Goal: Browse casually

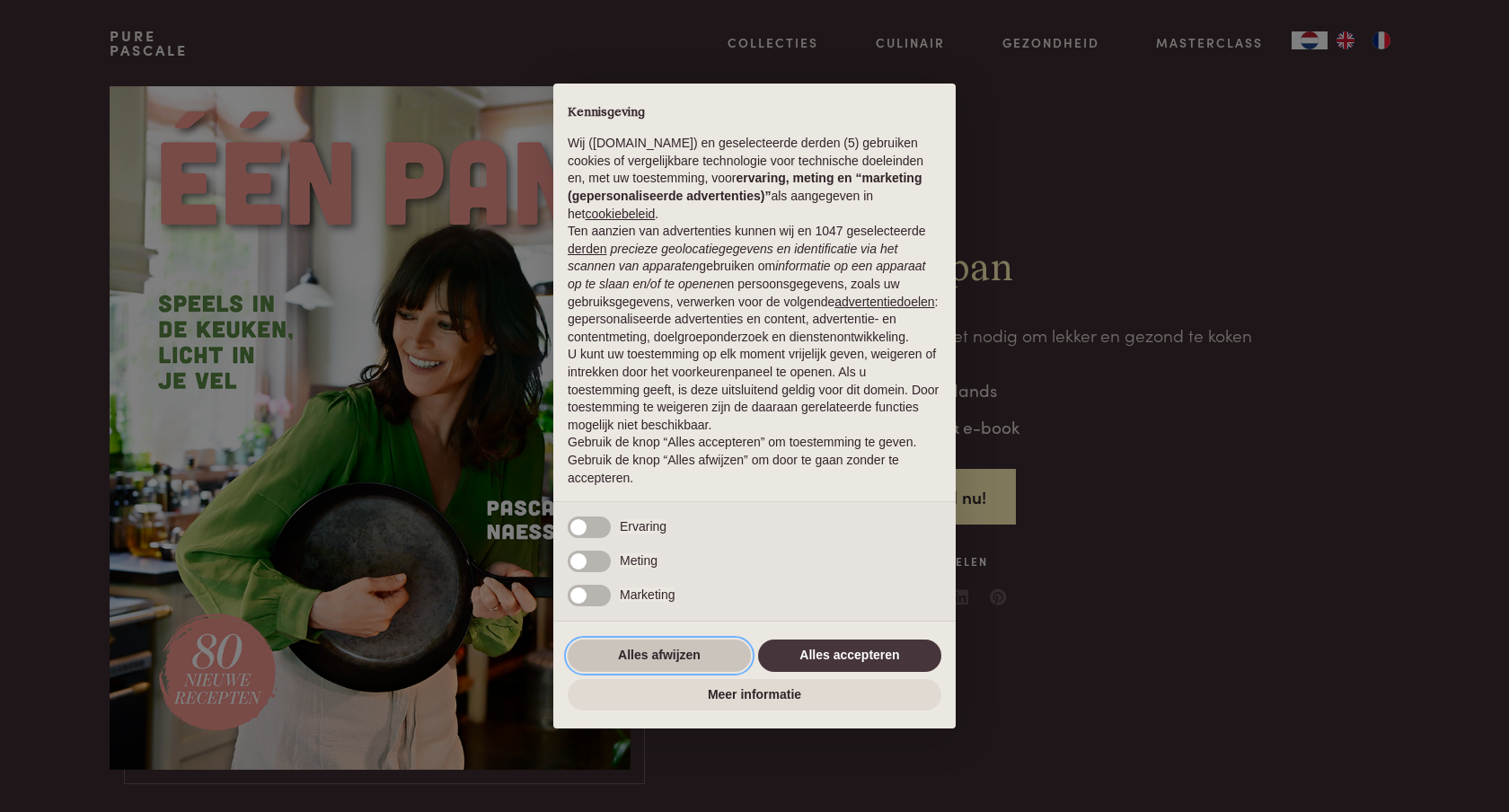
click at [661, 665] on button "Alles afwijzen" at bounding box center [659, 655] width 183 height 32
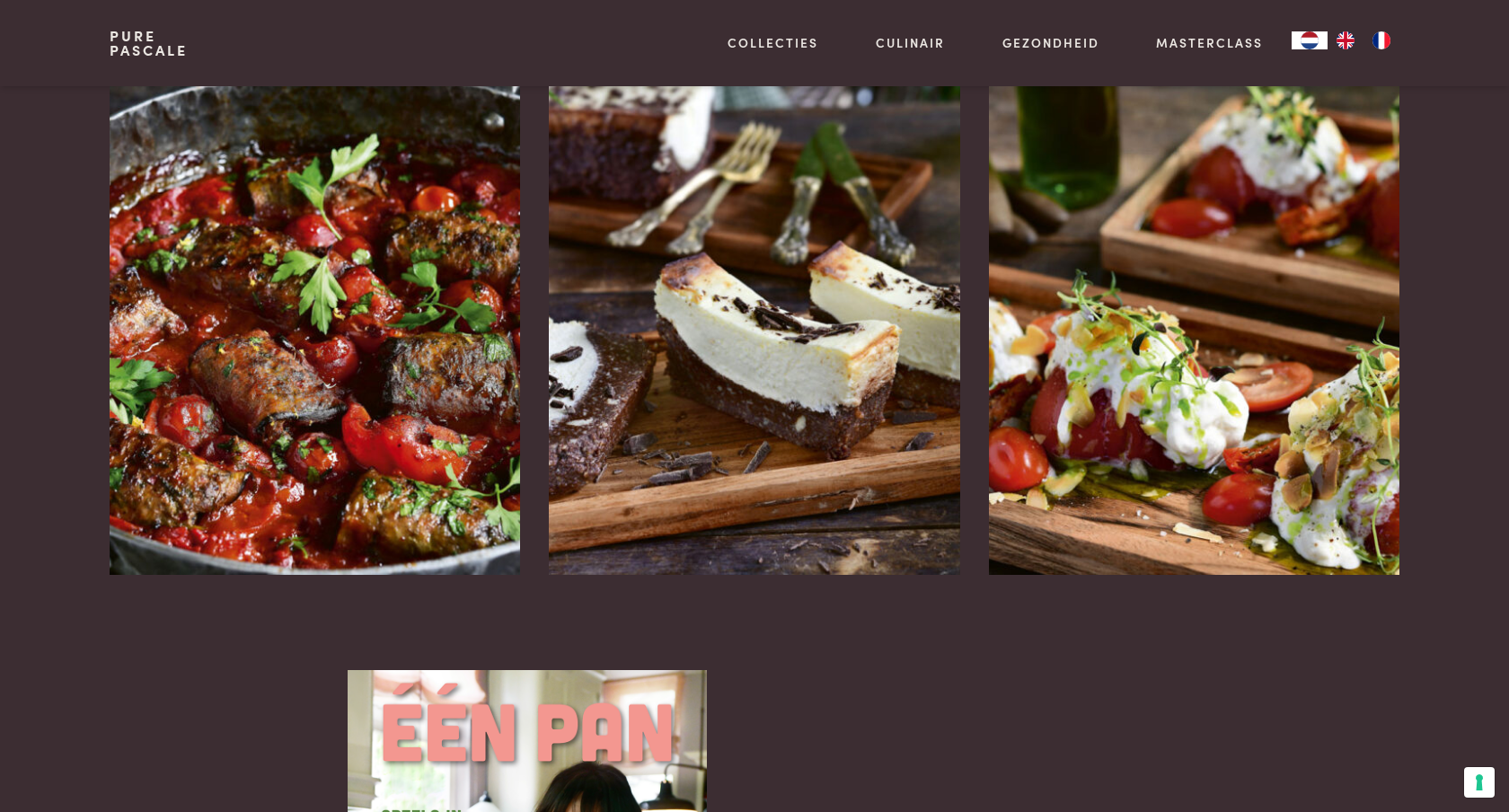
scroll to position [2365, 0]
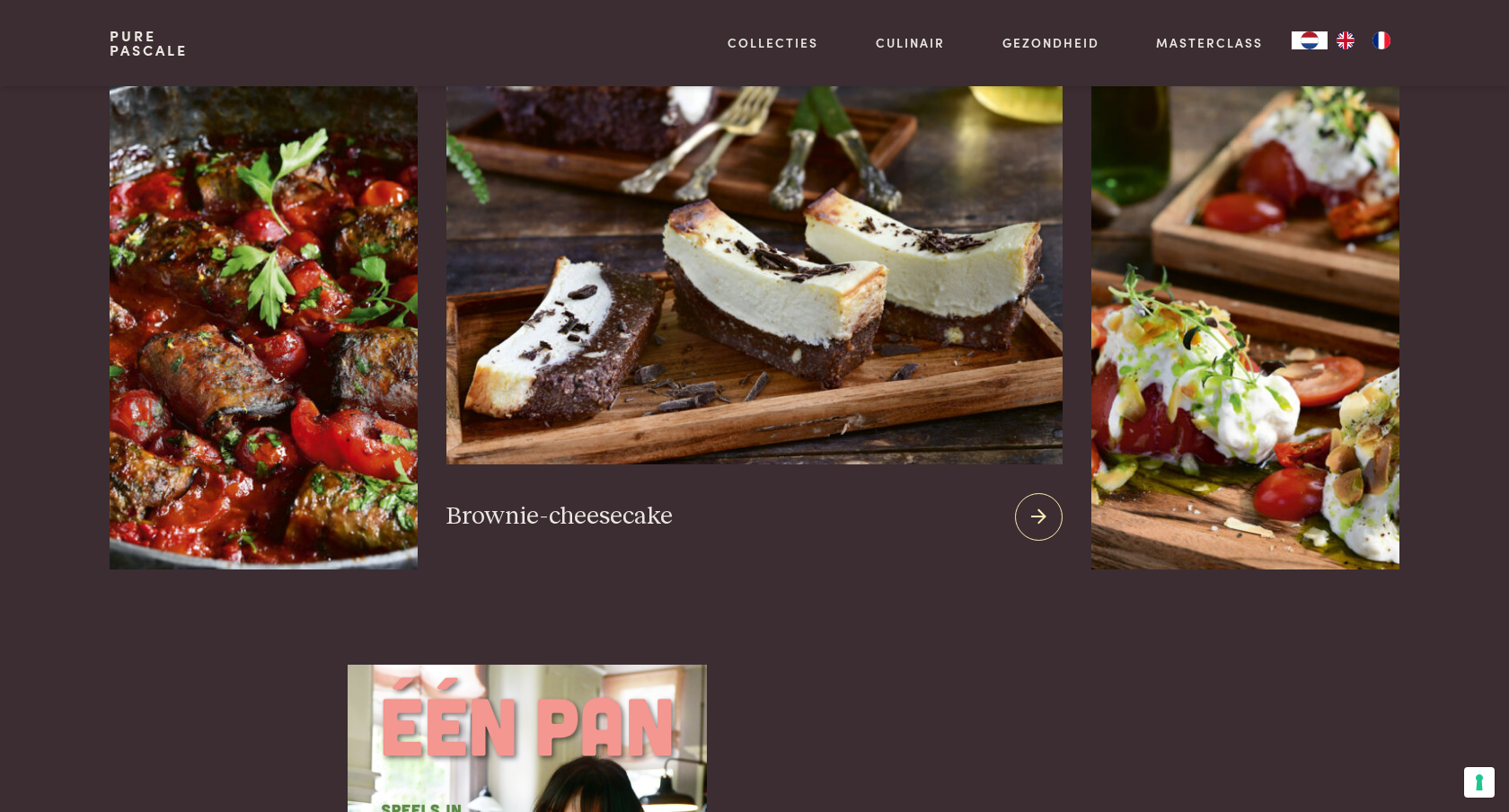
click at [699, 314] on img at bounding box center [754, 247] width 616 height 434
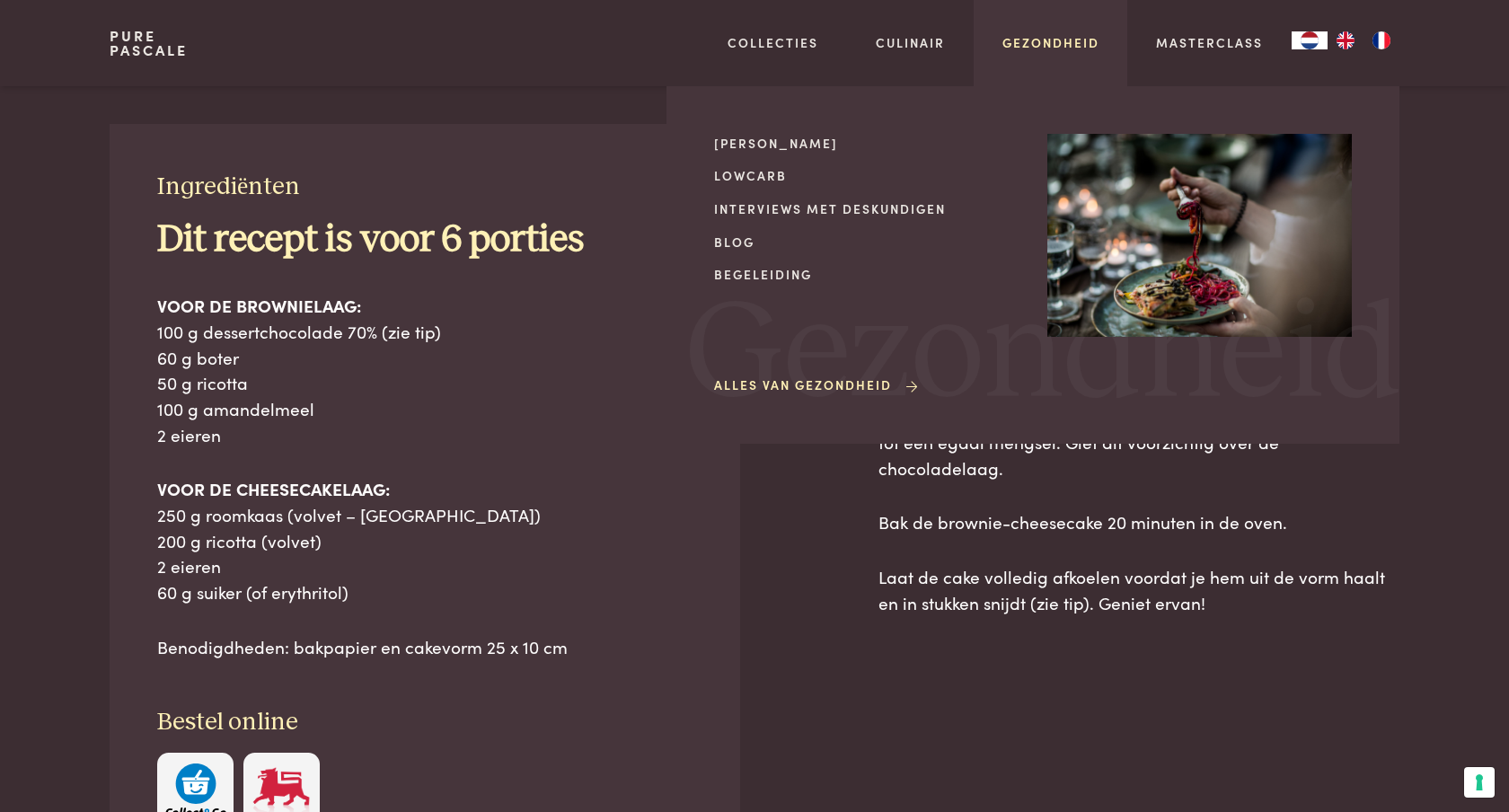
scroll to position [750, 0]
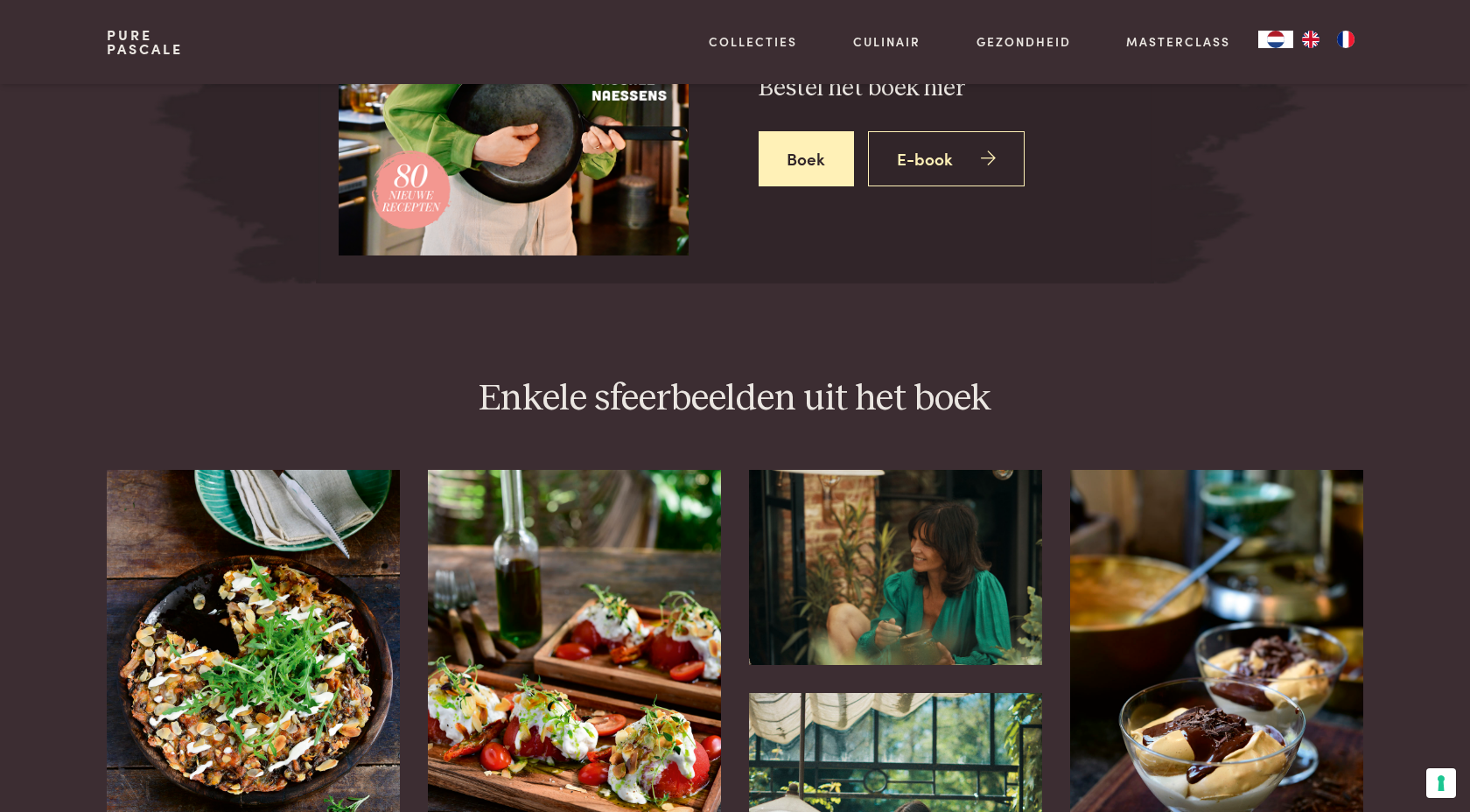
scroll to position [3147, 0]
